Goal: Task Accomplishment & Management: Manage account settings

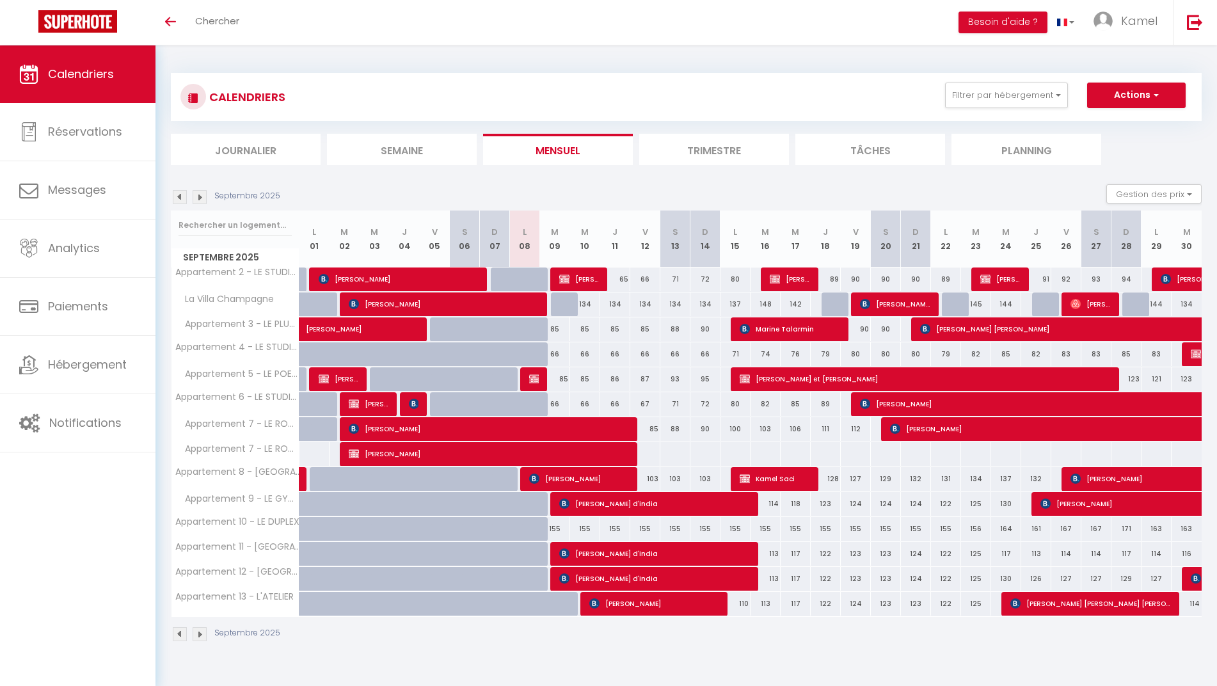
select select
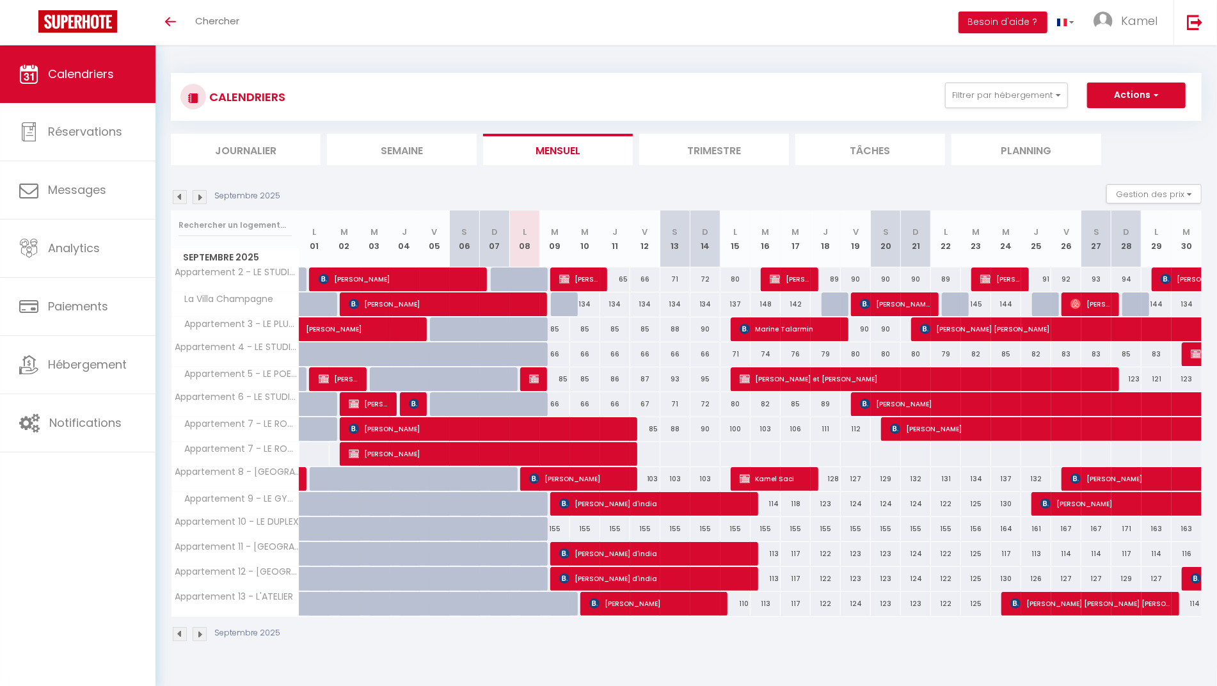
click at [1097, 299] on span "[PERSON_NAME]" at bounding box center [1090, 304] width 40 height 24
select select "OK"
select select "1"
select select "0"
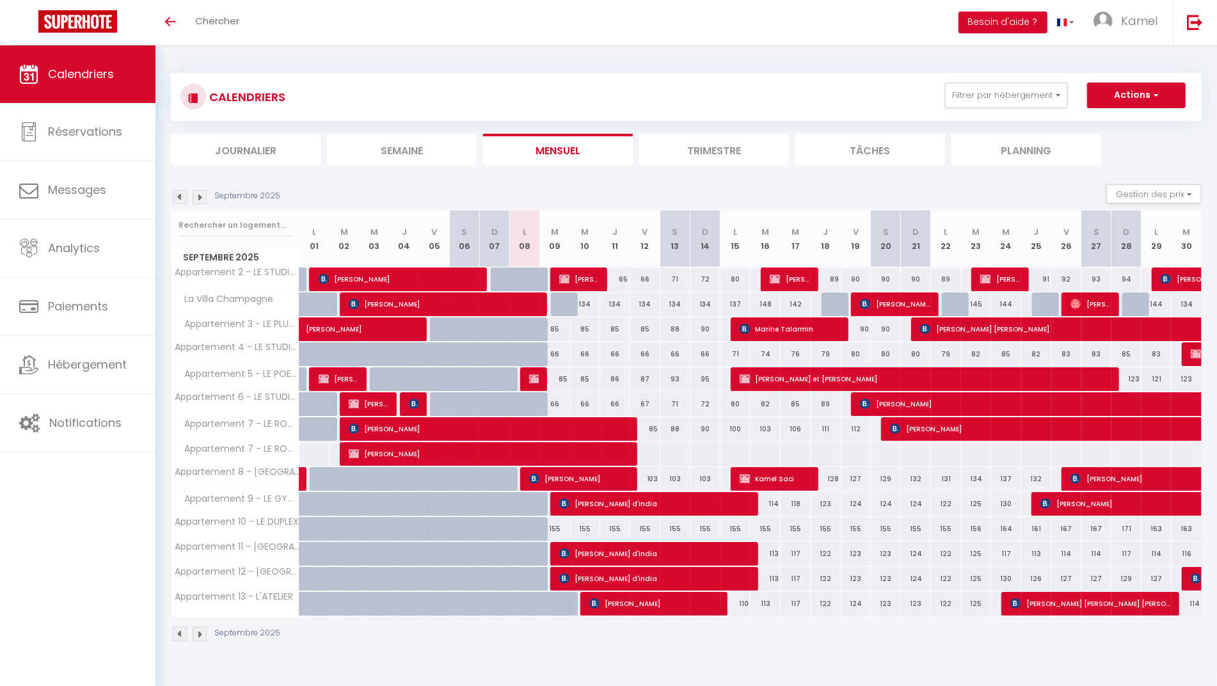
select select "1"
select select
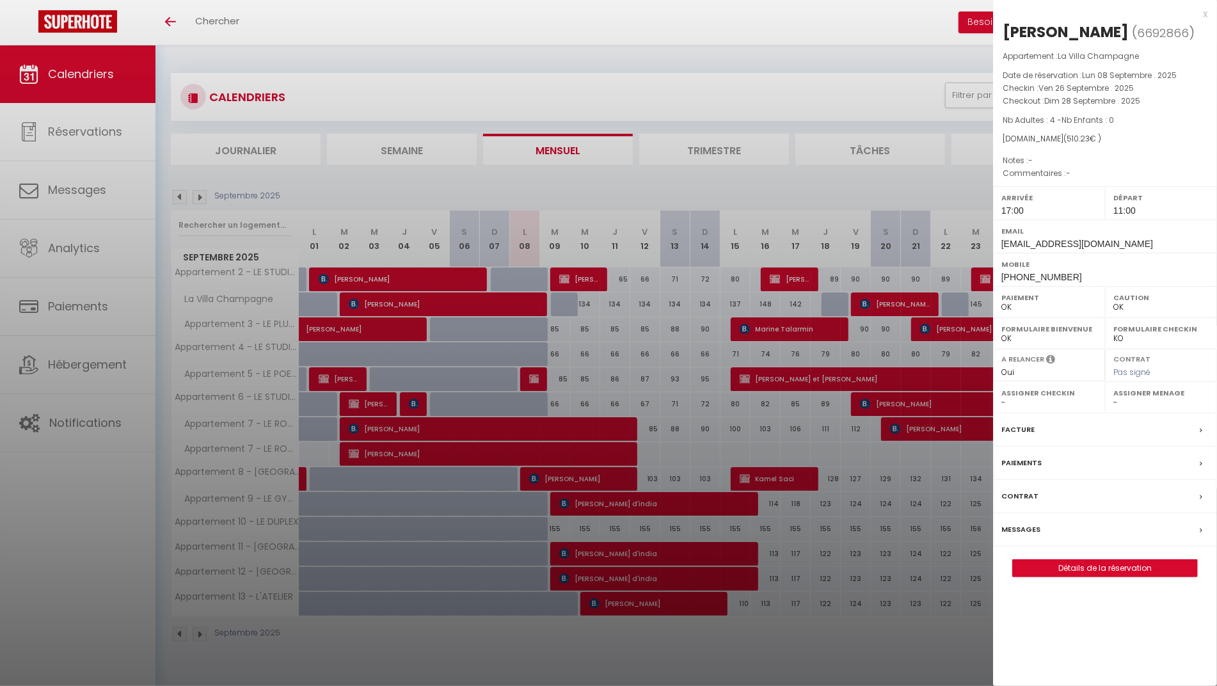
click at [1019, 525] on label "Messages" at bounding box center [1020, 529] width 39 height 13
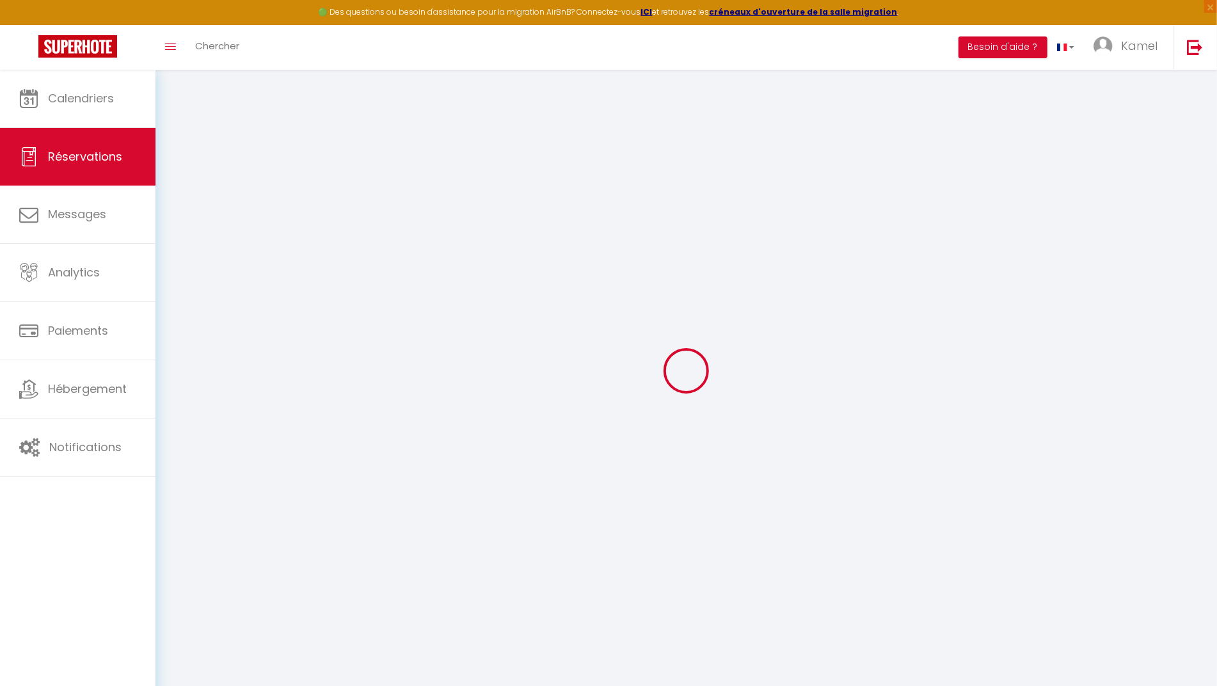
select select
checkbox input "false"
select select
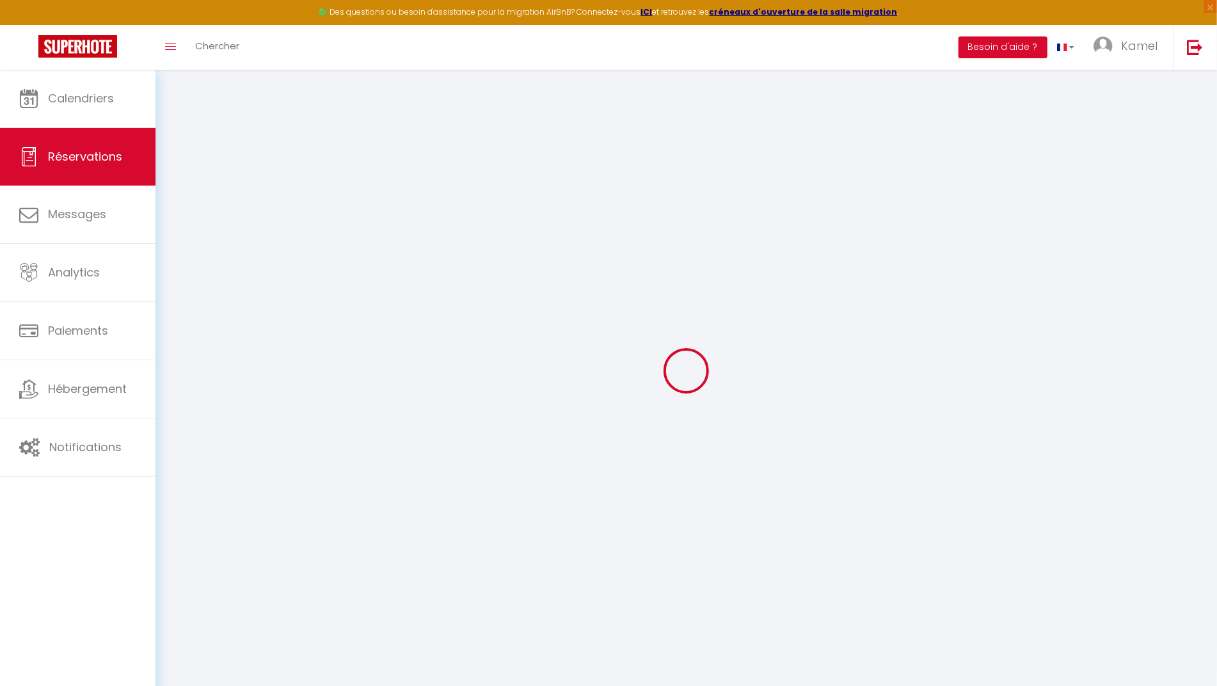
select select
checkbox input "false"
select select
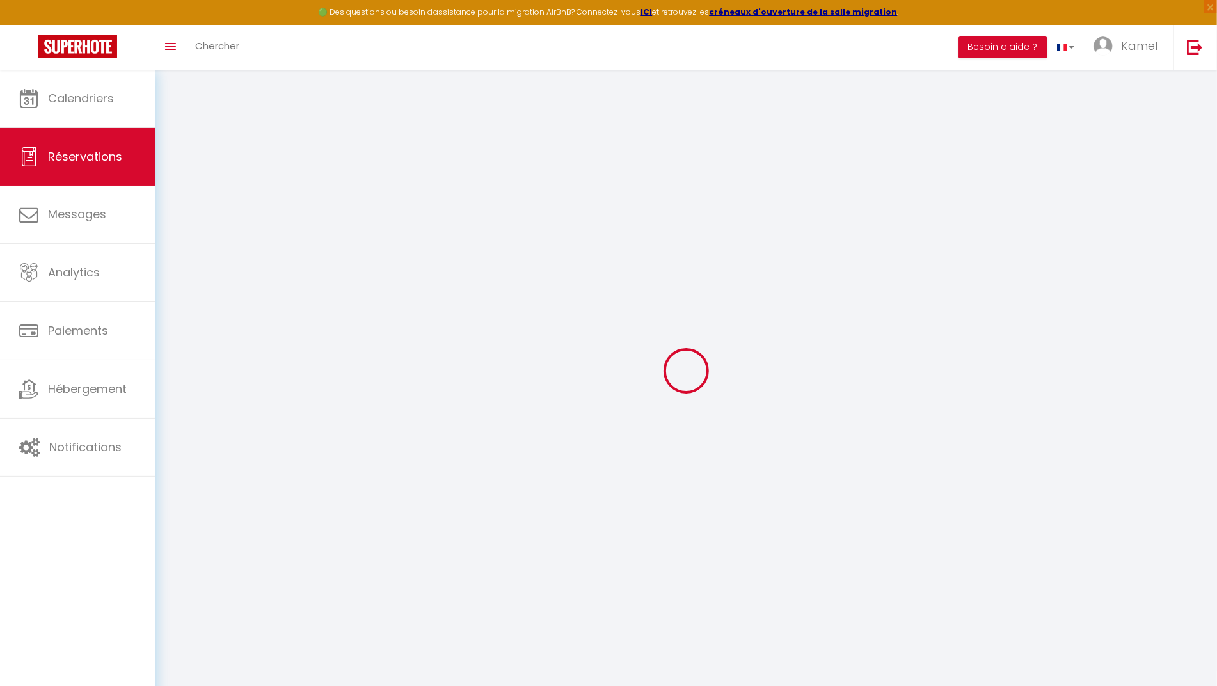
select select
checkbox input "false"
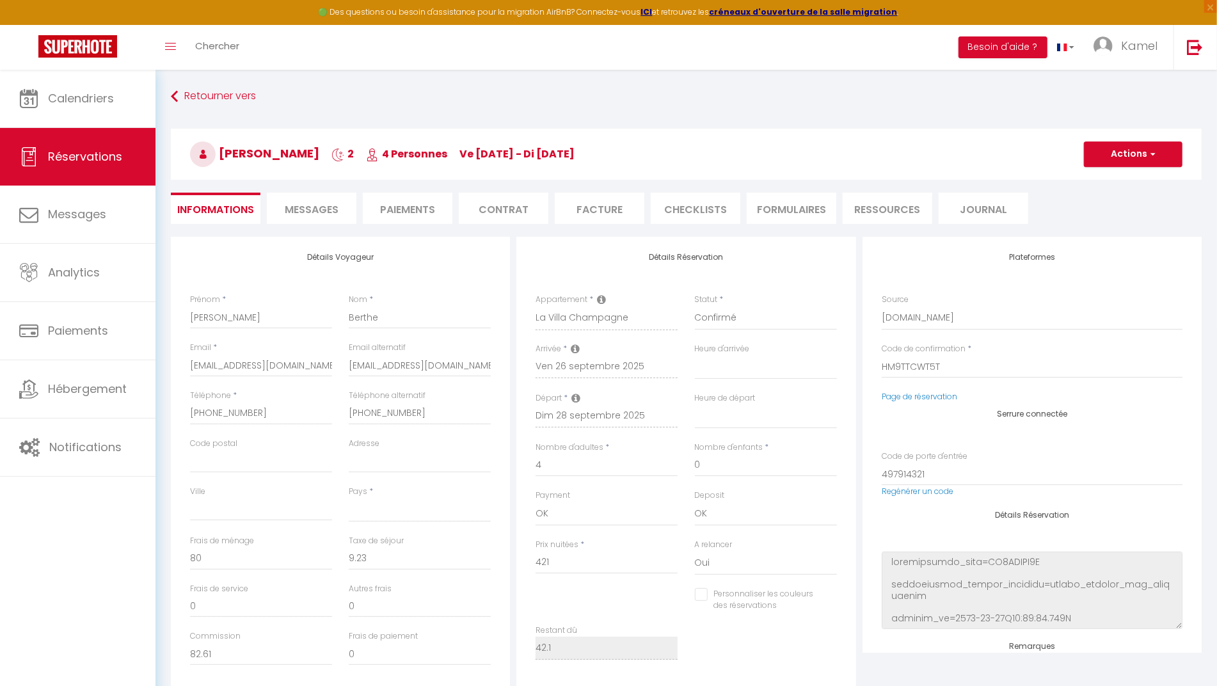
scroll to position [1014, 0]
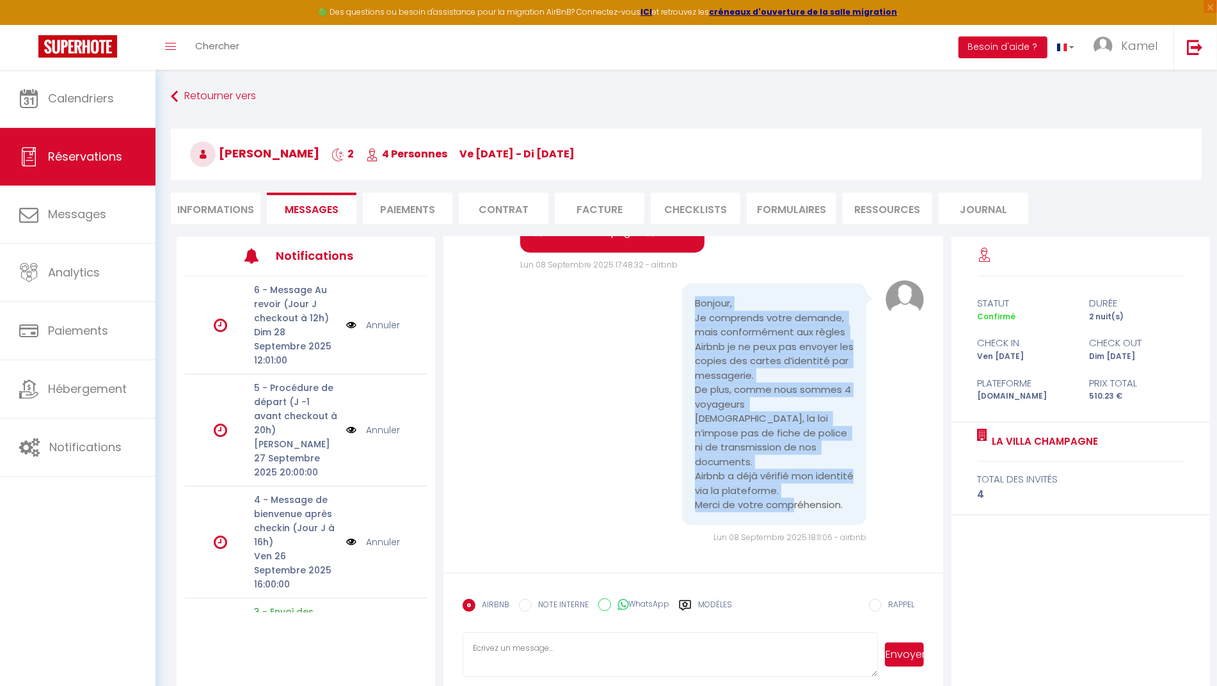
drag, startPoint x: 693, startPoint y: 317, endPoint x: 844, endPoint y: 509, distance: 244.2
click at [844, 509] on div "Bonjour, Je comprends votre demande, mais conformément aux règles Airbnb je ne …" at bounding box center [774, 404] width 185 height 242
copy pre "Bonjour, Je comprends votre demande, mais conformément aux règles Airbnb je ne …"
